Goal: Use online tool/utility: Use online tool/utility

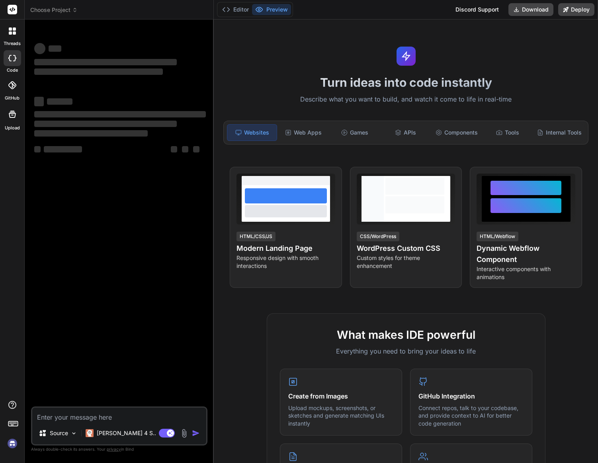
type textarea "x"
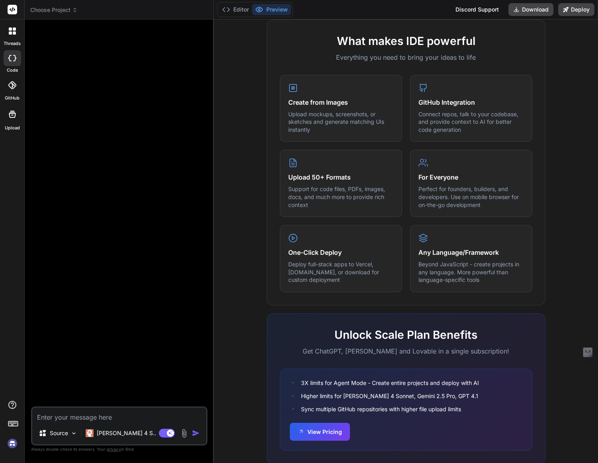
scroll to position [315, 0]
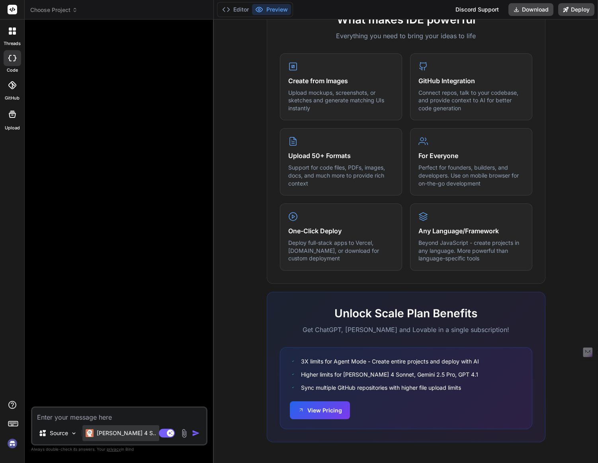
click at [115, 432] on p "[PERSON_NAME] 4 S.." at bounding box center [126, 433] width 59 height 8
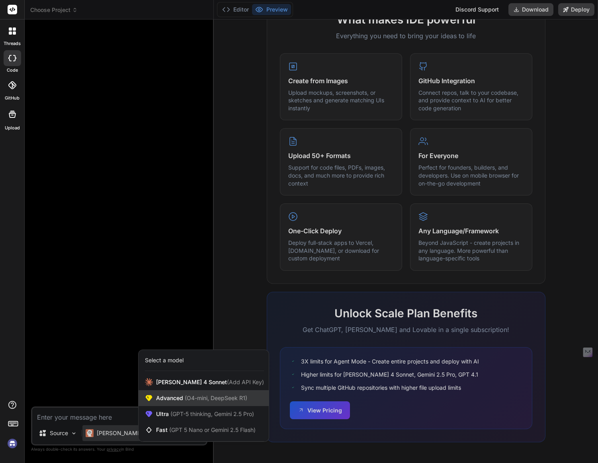
click at [187, 398] on span "(O4-mini, DeepSeek R1)" at bounding box center [215, 398] width 64 height 7
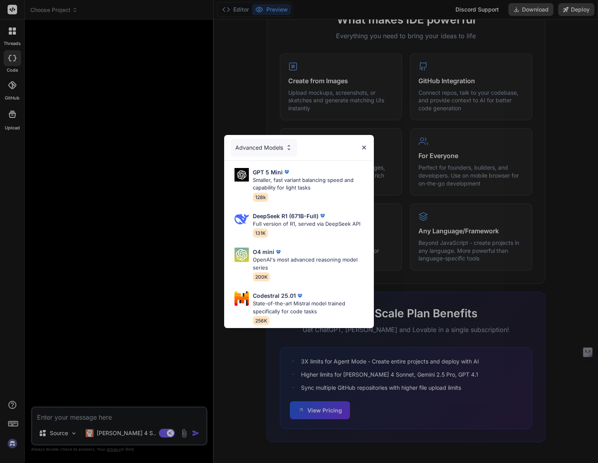
click at [103, 433] on div "Advanced Models GPT 5 Mini Smaller, fast variant balancing speed and capability…" at bounding box center [299, 231] width 598 height 463
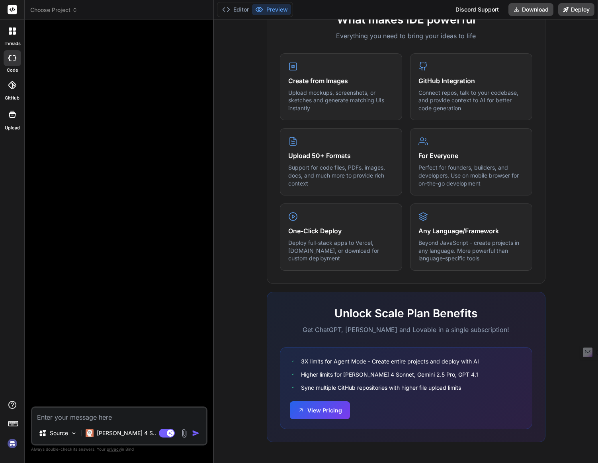
click at [103, 433] on p "[PERSON_NAME] 4 S.." at bounding box center [126, 433] width 59 height 8
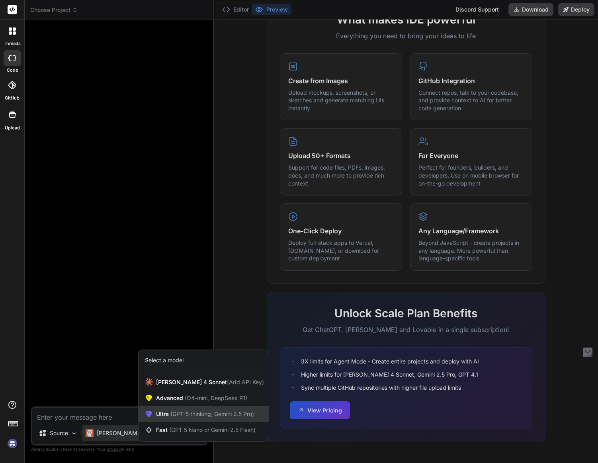
click at [176, 412] on span "(GPT-5 thinking, Gemini 2.5 Pro)" at bounding box center [211, 414] width 85 height 7
type textarea "x"
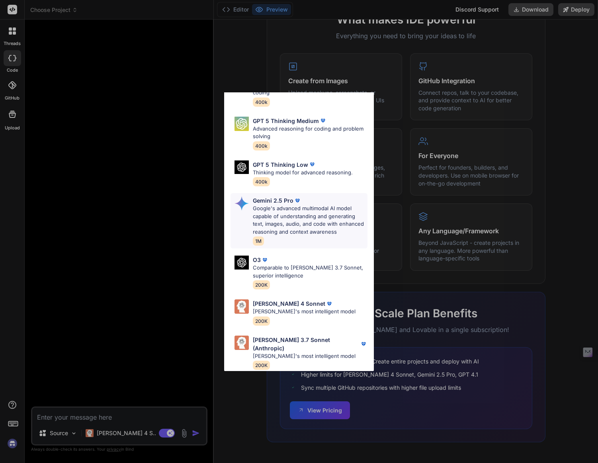
scroll to position [0, 0]
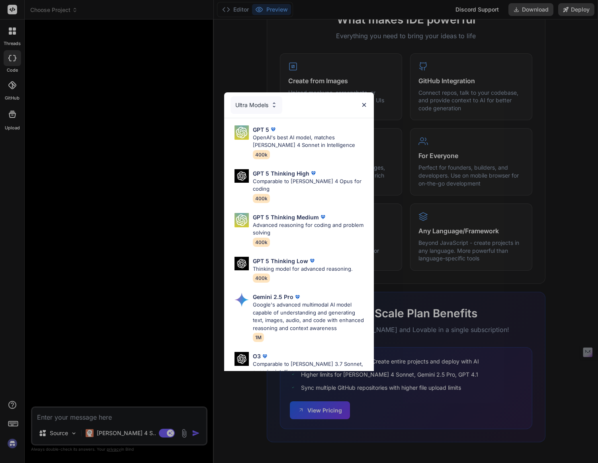
click at [364, 107] on img at bounding box center [364, 105] width 7 height 7
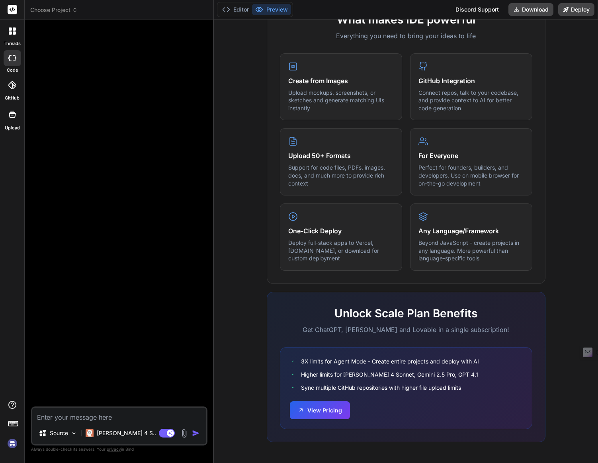
click at [12, 28] on icon at bounding box center [12, 30] width 7 height 7
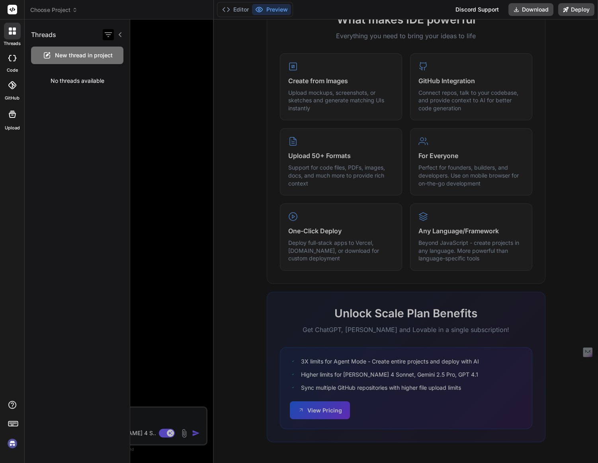
click at [106, 33] on icon "button" at bounding box center [108, 34] width 7 height 5
click at [106, 32] on icon "button" at bounding box center [108, 34] width 7 height 5
click at [69, 11] on span "Choose Project" at bounding box center [53, 10] width 47 height 8
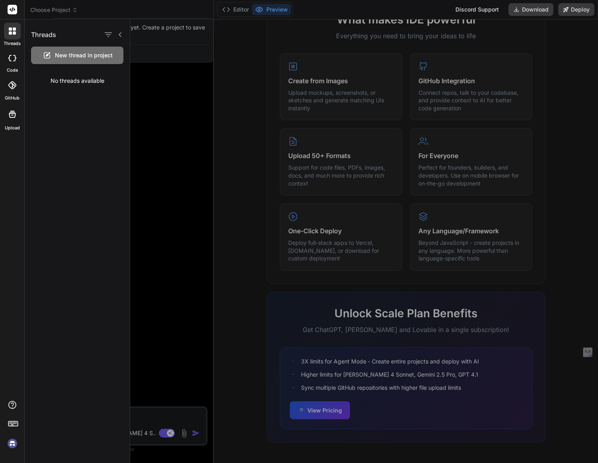
click at [54, 10] on div at bounding box center [299, 231] width 598 height 463
